Goal: Transaction & Acquisition: Purchase product/service

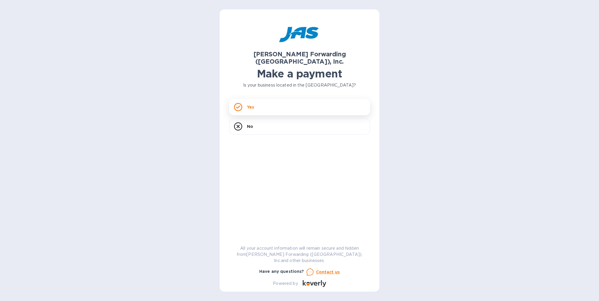
click at [237, 106] on icon at bounding box center [238, 107] width 4 height 3
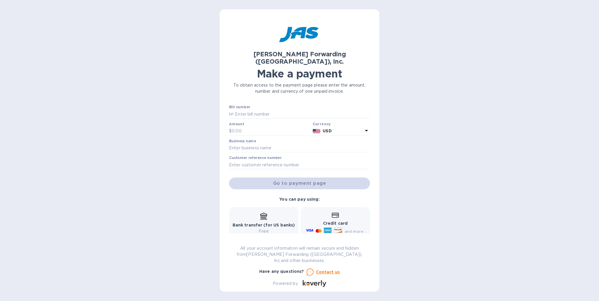
click at [335, 213] on icon at bounding box center [335, 215] width 7 height 5
click at [366, 127] on icon at bounding box center [366, 130] width 7 height 7
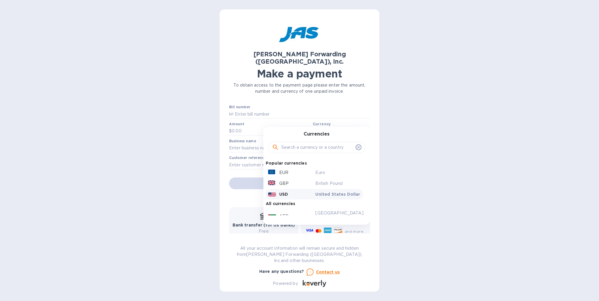
click at [366, 127] on div "Currencies Popular currencies EUR Euro GBP British Pound USD United States Doll…" at bounding box center [316, 176] width 107 height 98
click at [357, 146] on icon at bounding box center [358, 147] width 3 height 3
click at [281, 192] on p "USD" at bounding box center [283, 195] width 9 height 6
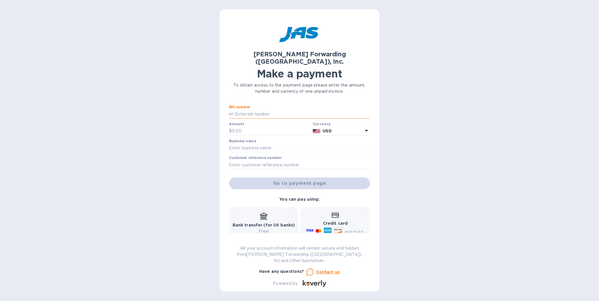
click at [252, 110] on input "text" at bounding box center [302, 114] width 136 height 9
click at [243, 127] on input "text" at bounding box center [271, 131] width 79 height 9
click at [240, 110] on input "text" at bounding box center [302, 114] width 136 height 9
type input "s"
type input "S509001718"
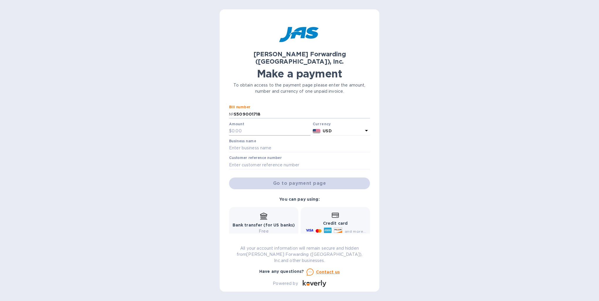
click at [252, 127] on input "text" at bounding box center [271, 131] width 79 height 9
click at [246, 127] on input "text" at bounding box center [271, 131] width 79 height 9
type input "4,793.15"
click at [278, 144] on input "text" at bounding box center [299, 148] width 141 height 9
type input "[PERSON_NAME] INDUSTRIAL PLASTIC"
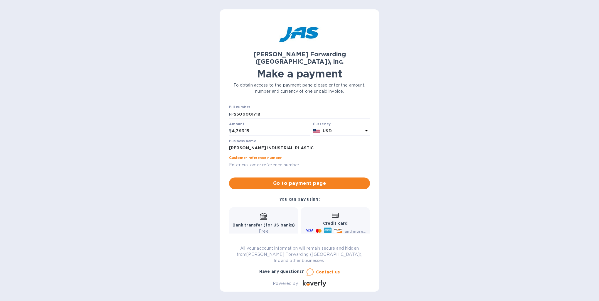
click at [299, 161] on input "text" at bounding box center [299, 165] width 141 height 9
type input "HARINDGRR"
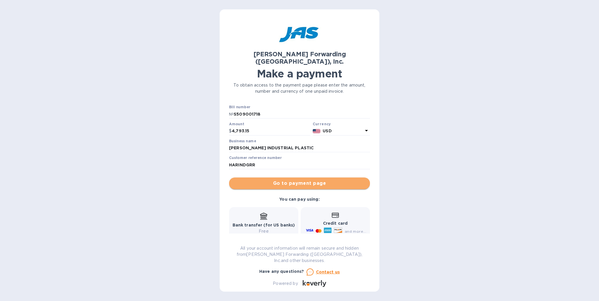
click at [312, 180] on span "Go to payment page" at bounding box center [300, 183] width 132 height 7
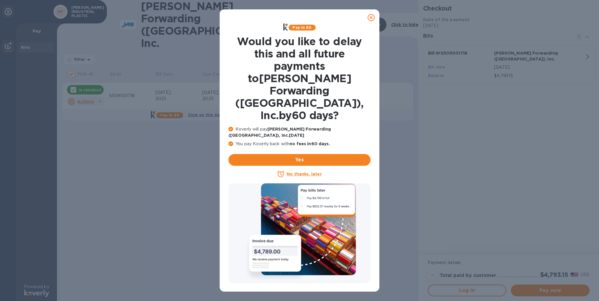
click at [305, 172] on u "No thanks, later" at bounding box center [304, 174] width 35 height 5
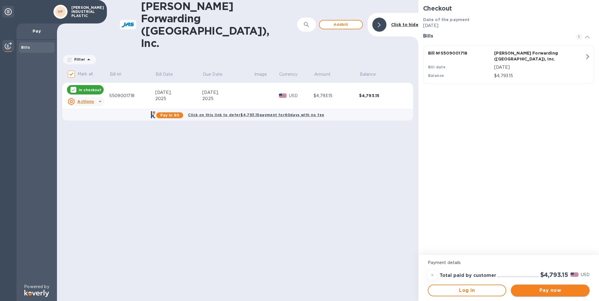
click at [551, 293] on span "Pay now" at bounding box center [550, 290] width 69 height 7
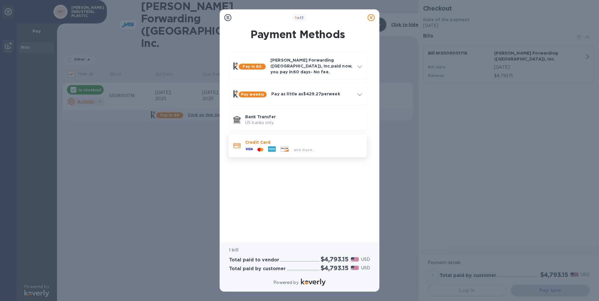
click at [248, 148] on icon at bounding box center [249, 149] width 8 height 2
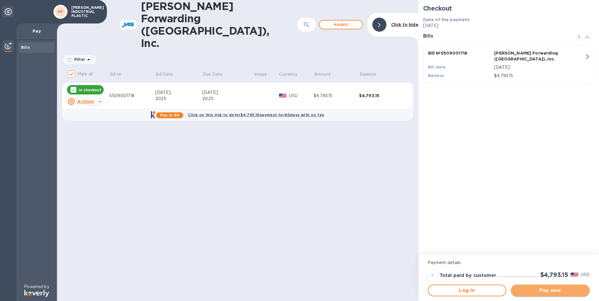
click at [557, 292] on span "Pay now" at bounding box center [550, 290] width 69 height 7
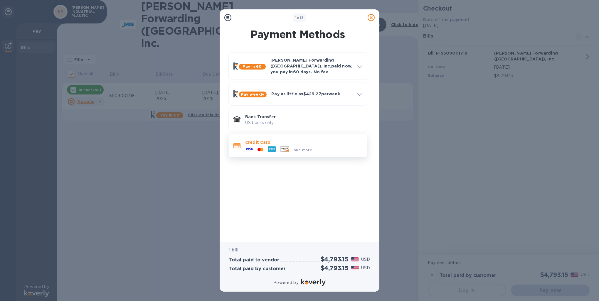
click at [257, 147] on div at bounding box center [260, 150] width 11 height 6
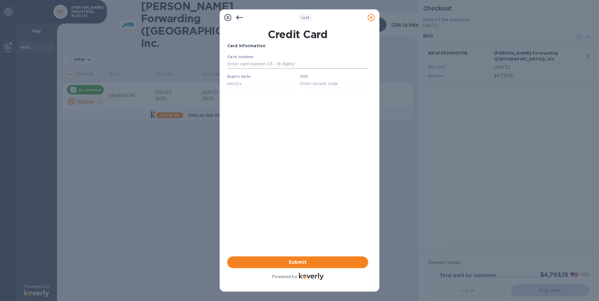
click at [246, 62] on input "text" at bounding box center [297, 64] width 141 height 9
type input "[CREDIT_CARD_NUMBER]"
click at [291, 168] on div "Card Information Your browser does not support iframes Submit Powered by" at bounding box center [297, 162] width 141 height 239
click at [250, 85] on input "text" at bounding box center [261, 83] width 68 height 9
type input "09/28"
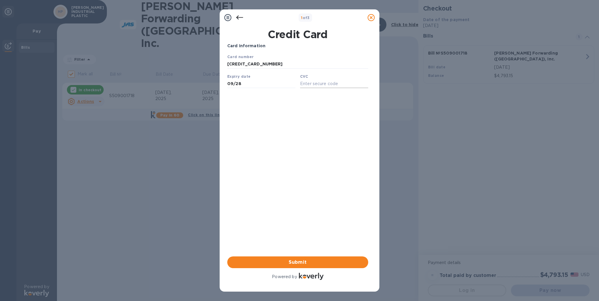
click at [326, 85] on input "text" at bounding box center [334, 83] width 68 height 9
type input "278"
click at [301, 263] on span "Submit" at bounding box center [298, 262] width 132 height 7
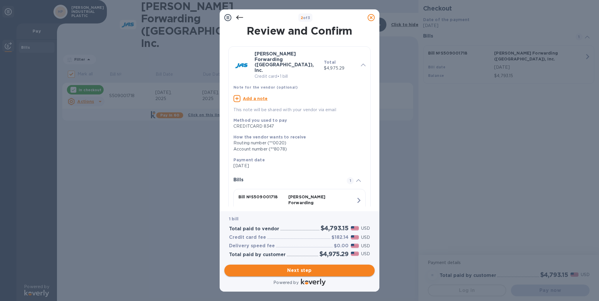
click at [307, 270] on span "Next step" at bounding box center [299, 270] width 141 height 7
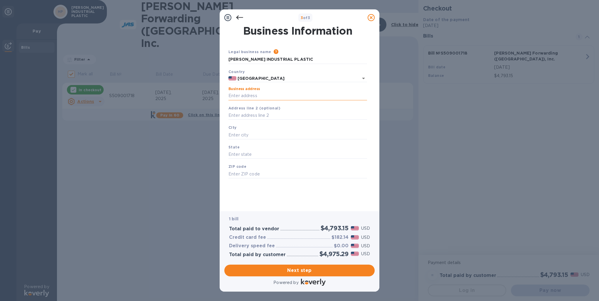
click at [270, 95] on input "Business address" at bounding box center [298, 96] width 139 height 9
type input "[STREET_ADDRESS]"
click at [287, 97] on input "[STREET_ADDRESS]" at bounding box center [298, 96] width 139 height 9
click at [252, 132] on input "text" at bounding box center [298, 135] width 139 height 9
type input "CHINO"
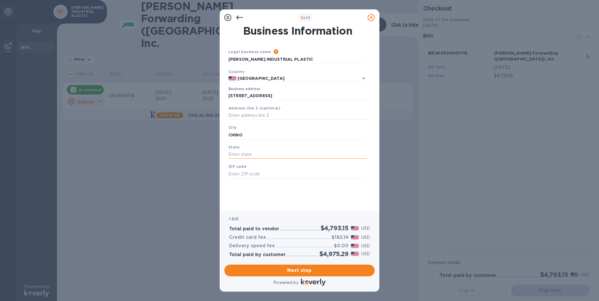
click at [257, 154] on input "text" at bounding box center [298, 154] width 139 height 9
type input "CA"
click at [258, 172] on input "text" at bounding box center [298, 174] width 139 height 9
type input "91710"
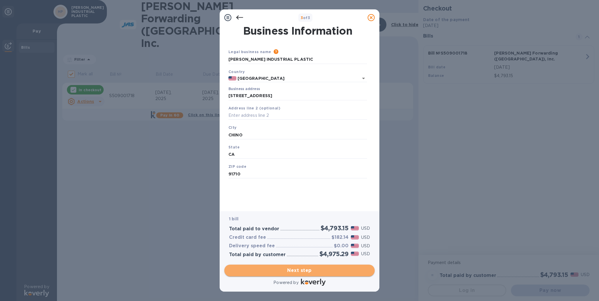
click at [308, 272] on span "Next step" at bounding box center [299, 270] width 141 height 7
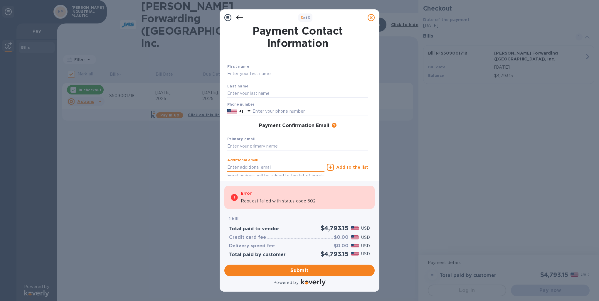
click at [283, 166] on input "text" at bounding box center [275, 167] width 97 height 9
type input "[EMAIL_ADDRESS][DOMAIN_NAME]"
type input "[PERSON_NAME]"
type input "SABIO"
type input "9095978641"
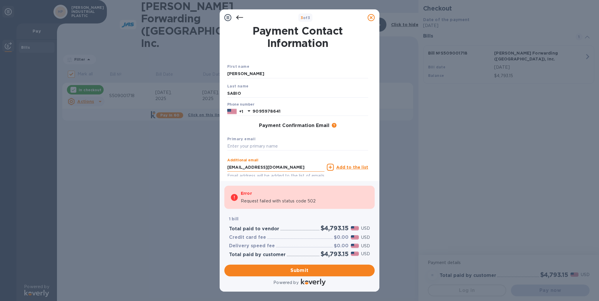
type input "[EMAIL_ADDRESS][DOMAIN_NAME]"
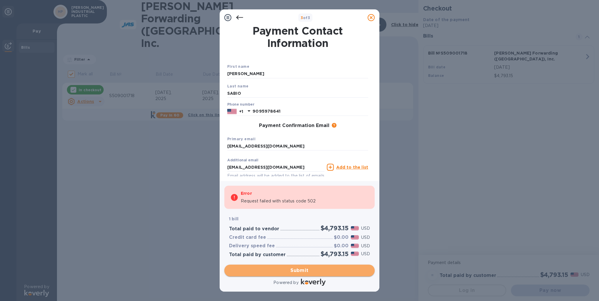
click at [300, 271] on span "Submit" at bounding box center [299, 270] width 141 height 7
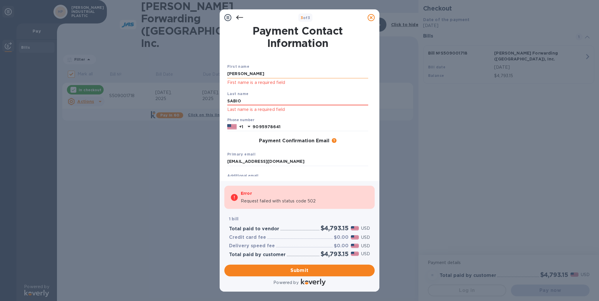
click at [249, 73] on input "[PERSON_NAME]" at bounding box center [297, 74] width 141 height 9
click at [252, 102] on input "SABIO" at bounding box center [297, 101] width 141 height 9
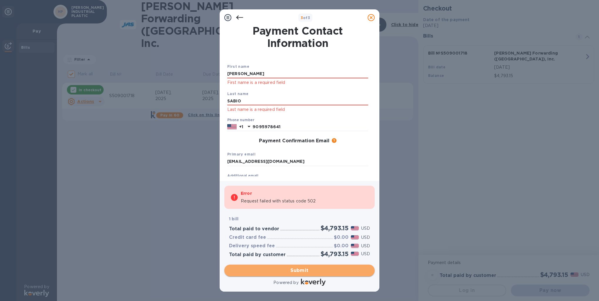
click at [302, 271] on span "Submit" at bounding box center [299, 270] width 141 height 7
drag, startPoint x: 260, startPoint y: 75, endPoint x: 225, endPoint y: 75, distance: 35.5
click at [225, 75] on div "Payment Contact Information First name [PERSON_NAME] First name is a required f…" at bounding box center [299, 101] width 150 height 151
type input "[PERSON_NAME]"
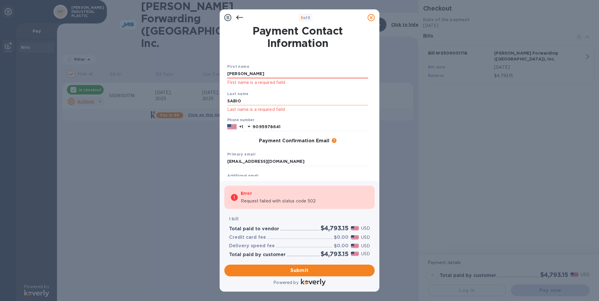
click at [235, 105] on input "SABIO" at bounding box center [297, 101] width 141 height 9
drag, startPoint x: 251, startPoint y: 101, endPoint x: 213, endPoint y: 95, distance: 38.3
click at [213, 95] on div "3 of 3 Payment Contact Information First name [PERSON_NAME] First name is a req…" at bounding box center [299, 150] width 599 height 301
type input "SABIO"
click at [307, 268] on span "Submit" at bounding box center [299, 270] width 141 height 7
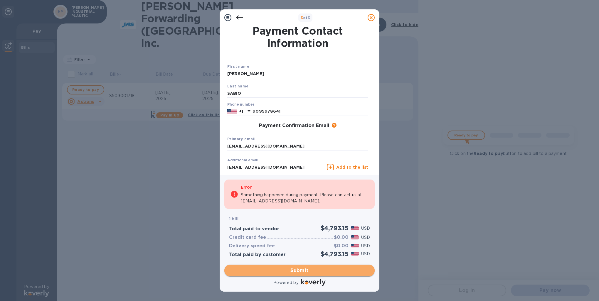
click at [298, 270] on span "Submit" at bounding box center [299, 270] width 141 height 7
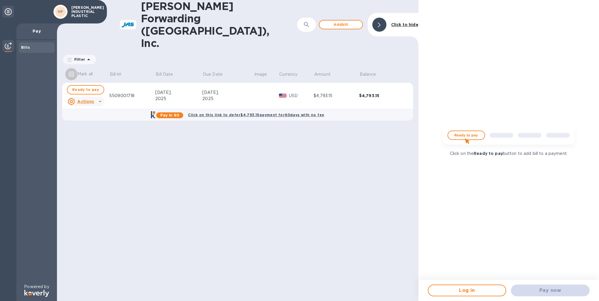
click at [71, 68] on input "Mark all" at bounding box center [71, 74] width 12 height 12
checkbox input "true"
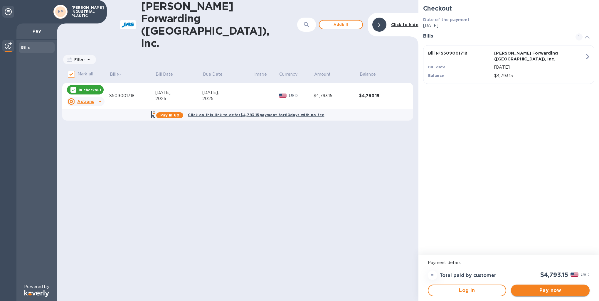
click at [558, 290] on span "Pay now" at bounding box center [550, 290] width 69 height 7
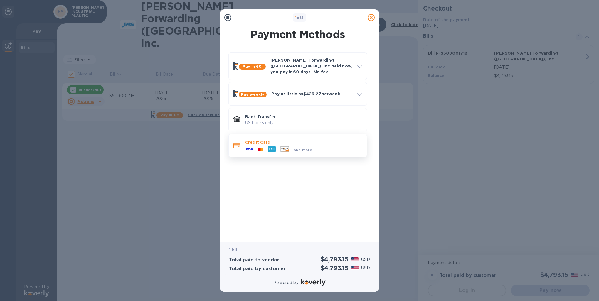
click at [259, 148] on icon at bounding box center [259, 150] width 3 height 4
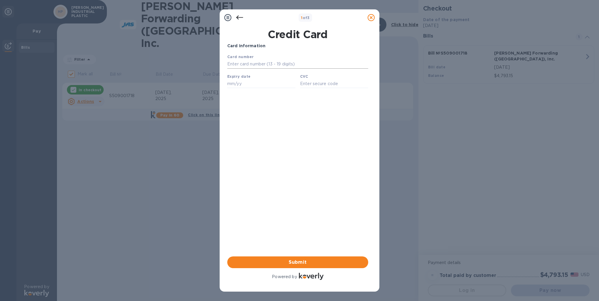
click at [252, 62] on input "text" at bounding box center [297, 64] width 141 height 9
type input "[CREDIT_CARD_NUMBER]"
click at [297, 196] on div "Card Information Your browser does not support iframes Submit Powered by" at bounding box center [297, 162] width 141 height 239
click at [247, 86] on input "text" at bounding box center [261, 83] width 68 height 9
type input "09/28"
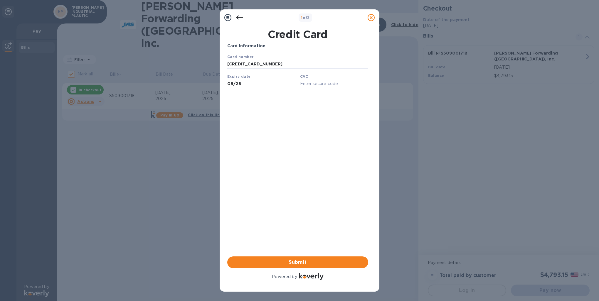
click at [330, 86] on input "text" at bounding box center [334, 83] width 68 height 9
type input "278"
click at [269, 219] on div "Card Information Your browser does not support iframes Submit Powered by" at bounding box center [297, 162] width 141 height 239
click at [298, 261] on span "Submit" at bounding box center [298, 262] width 132 height 7
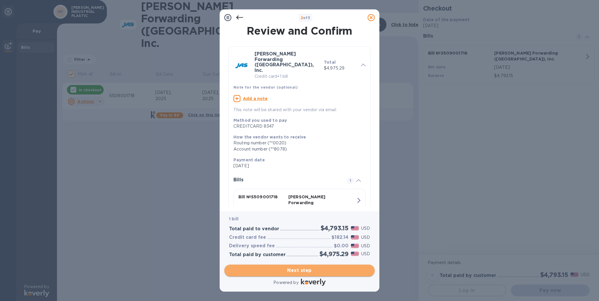
click at [306, 271] on span "Next step" at bounding box center [299, 270] width 141 height 7
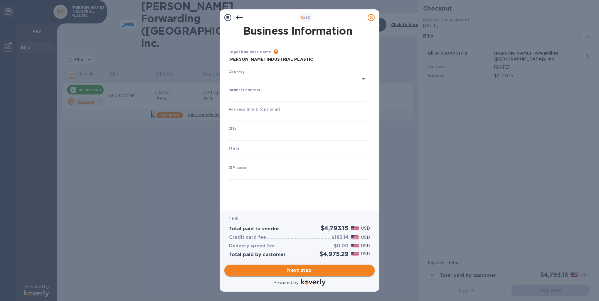
type input "[GEOGRAPHIC_DATA]"
click at [250, 96] on input "Business address" at bounding box center [298, 96] width 139 height 9
type input "[STREET_ADDRESS]"
type input "CHINO"
type input "CA"
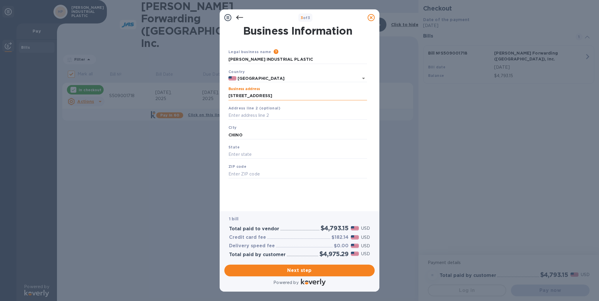
type input "91710"
click at [310, 271] on span "Next step" at bounding box center [299, 270] width 141 height 7
click at [257, 136] on input "CHINO" at bounding box center [298, 135] width 139 height 9
drag, startPoint x: 257, startPoint y: 136, endPoint x: 216, endPoint y: 133, distance: 41.5
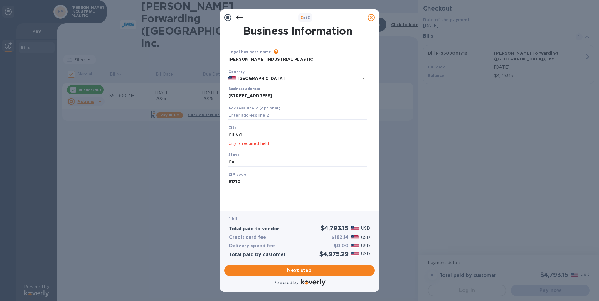
click at [216, 133] on div "3 of 3 Business Information Legal business name Please provide the legal name t…" at bounding box center [299, 150] width 599 height 301
type input "Chino"
click at [312, 272] on span "Next step" at bounding box center [299, 270] width 141 height 7
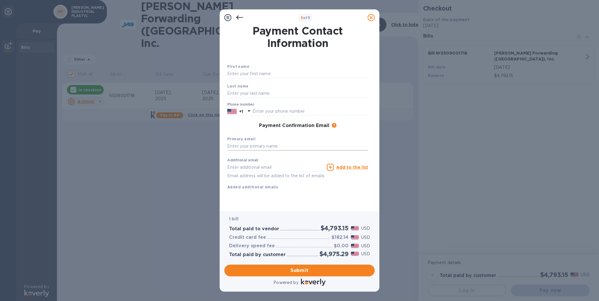
click at [263, 146] on input "text" at bounding box center [297, 146] width 141 height 9
type input "[EMAIL_ADDRESS][DOMAIN_NAME]"
type input "[PERSON_NAME]"
type input "SABIO"
type input "9095978641"
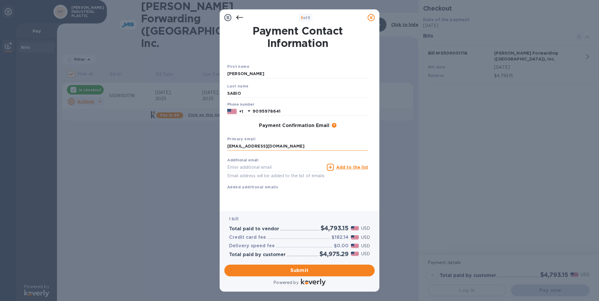
type input "[EMAIL_ADDRESS][DOMAIN_NAME]"
click at [299, 271] on span "Submit" at bounding box center [299, 270] width 141 height 7
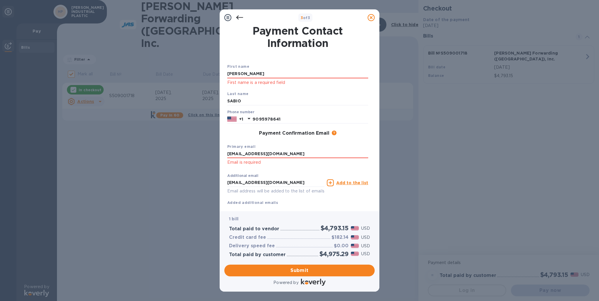
drag, startPoint x: 253, startPoint y: 72, endPoint x: 194, endPoint y: 70, distance: 58.2
click at [194, 70] on div "3 of 3 Payment Contact Information First name [PERSON_NAME] First name is a req…" at bounding box center [299, 150] width 599 height 301
type input "[PERSON_NAME]"
click at [236, 102] on input "SABIO" at bounding box center [297, 101] width 141 height 9
drag, startPoint x: 246, startPoint y: 103, endPoint x: 200, endPoint y: 99, distance: 45.4
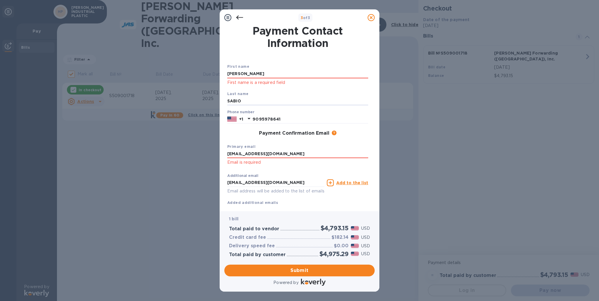
click at [200, 99] on div "3 of 3 Payment Contact Information First name [PERSON_NAME] First name is a req…" at bounding box center [299, 150] width 599 height 301
type input "Sabio"
click at [491, 157] on div "3 of 3 Payment Contact Information First name [PERSON_NAME] First name is a req…" at bounding box center [299, 150] width 599 height 301
drag, startPoint x: 286, startPoint y: 155, endPoint x: 198, endPoint y: 155, distance: 88.1
click at [198, 155] on div "3 of 3 Payment Contact Information First name [PERSON_NAME] First name is a req…" at bounding box center [299, 150] width 599 height 301
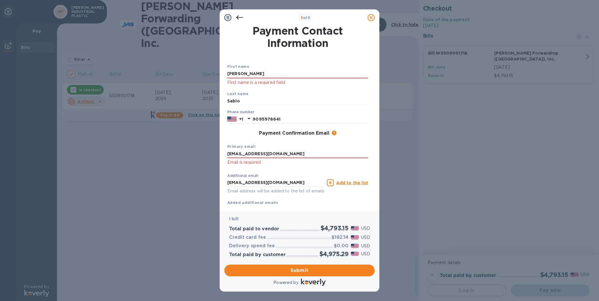
type input "[EMAIL_ADDRESS][DOMAIN_NAME]"
click at [300, 269] on span "Submit" at bounding box center [299, 270] width 141 height 7
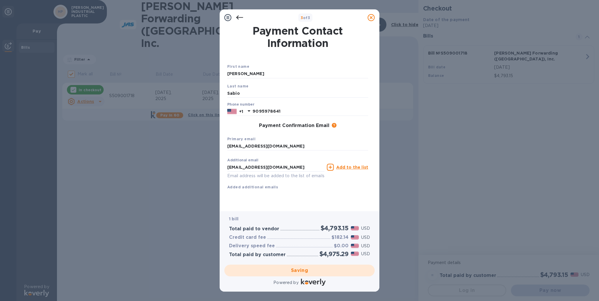
checkbox input "false"
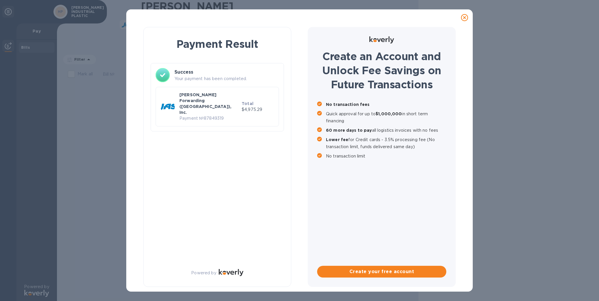
click at [465, 16] on icon at bounding box center [464, 17] width 7 height 7
